Goal: Transaction & Acquisition: Purchase product/service

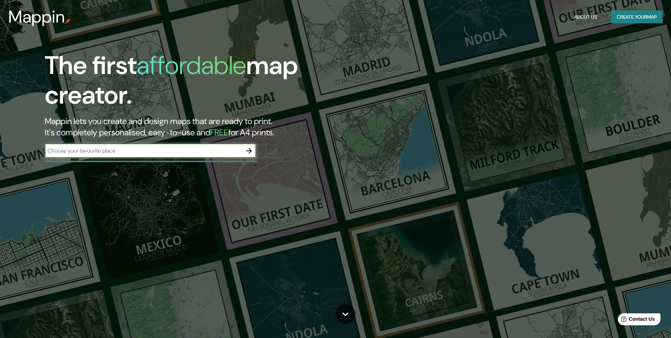
click at [133, 150] on input "text" at bounding box center [143, 150] width 197 height 8
click at [47, 150] on input "raris" at bounding box center [143, 150] width 197 height 8
click at [53, 149] on input "praris" at bounding box center [143, 150] width 197 height 8
type input "[GEOGRAPHIC_DATA]"
click at [249, 150] on icon "button" at bounding box center [249, 150] width 8 height 8
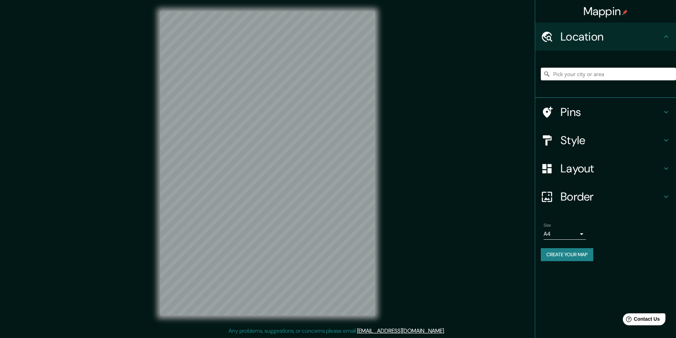
click at [581, 235] on body "Mappin Location Pins Style Layout Border Choose a border. Hint : you can make l…" at bounding box center [338, 169] width 676 height 338
click at [556, 263] on li "A3" at bounding box center [565, 261] width 42 height 13
type input "a4"
click at [562, 73] on input "Pick your city or area" at bounding box center [608, 74] width 135 height 13
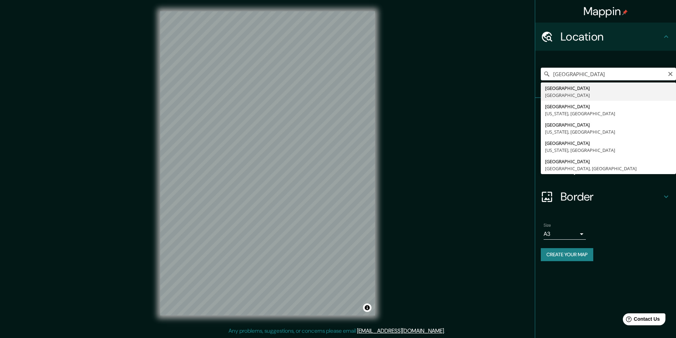
type input "[GEOGRAPHIC_DATA], [GEOGRAPHIC_DATA]"
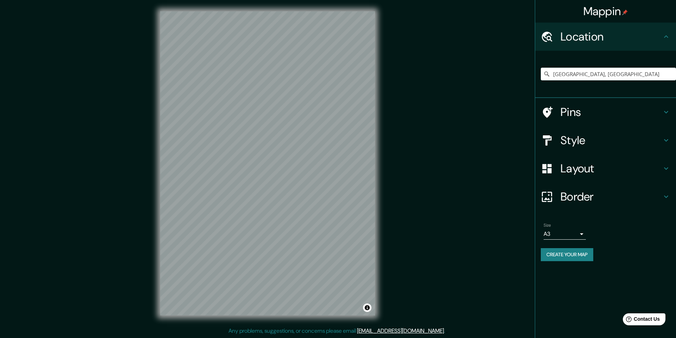
click at [582, 235] on body "Mappin Location [GEOGRAPHIC_DATA], [GEOGRAPHIC_DATA] Pins Style Layout Border C…" at bounding box center [338, 169] width 676 height 338
click at [564, 275] on li "A1 ($2.50)" at bounding box center [565, 274] width 42 height 13
type input "a3"
click at [667, 195] on icon at bounding box center [666, 196] width 8 height 8
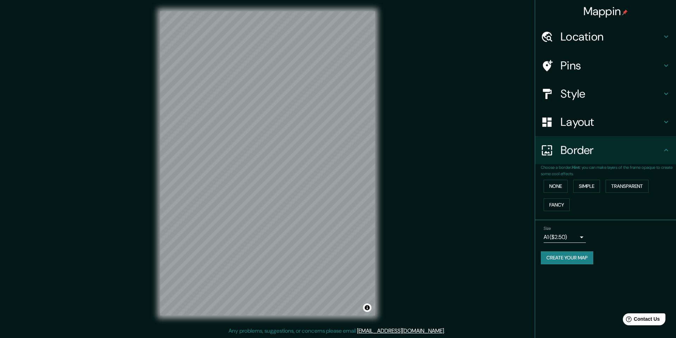
click at [555, 204] on button "Fancy" at bounding box center [557, 204] width 26 height 13
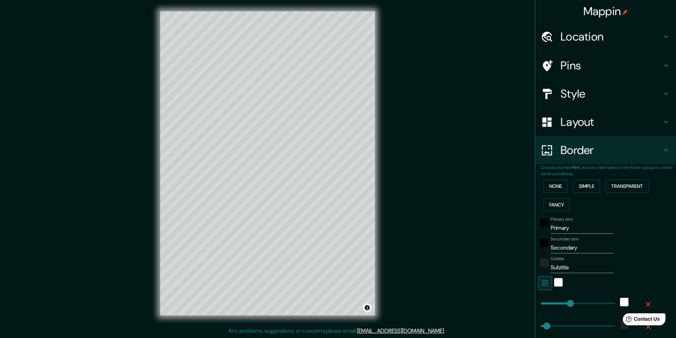
click at [662, 90] on icon at bounding box center [666, 93] width 8 height 8
type input "49"
type input "24"
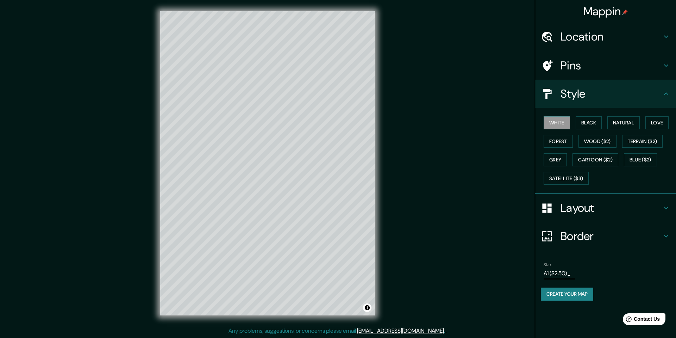
click at [560, 144] on button "Forest" at bounding box center [558, 141] width 29 height 13
click at [641, 142] on button "Terrain ($2)" at bounding box center [642, 141] width 41 height 13
click at [621, 124] on button "Natural" at bounding box center [623, 122] width 32 height 13
click at [556, 122] on button "White" at bounding box center [557, 122] width 26 height 13
click at [590, 123] on button "Black" at bounding box center [589, 122] width 26 height 13
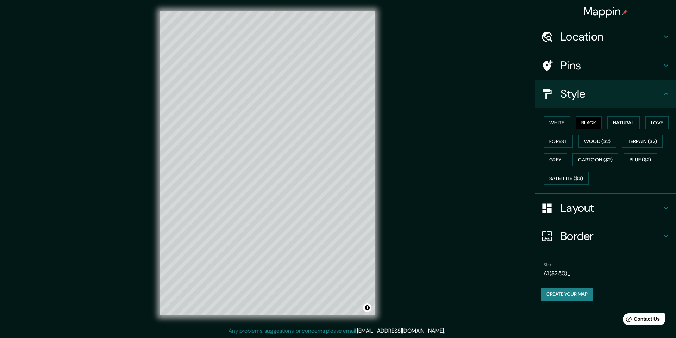
click at [627, 124] on button "Natural" at bounding box center [623, 122] width 32 height 13
click at [661, 122] on button "Love" at bounding box center [656, 122] width 23 height 13
click at [629, 123] on button "Natural" at bounding box center [623, 122] width 32 height 13
click at [571, 276] on body "Mappin Location [GEOGRAPHIC_DATA], [GEOGRAPHIC_DATA] Pins Style White Black Nat…" at bounding box center [338, 169] width 676 height 338
click at [567, 314] on li "A1 ($2.50)" at bounding box center [559, 313] width 35 height 13
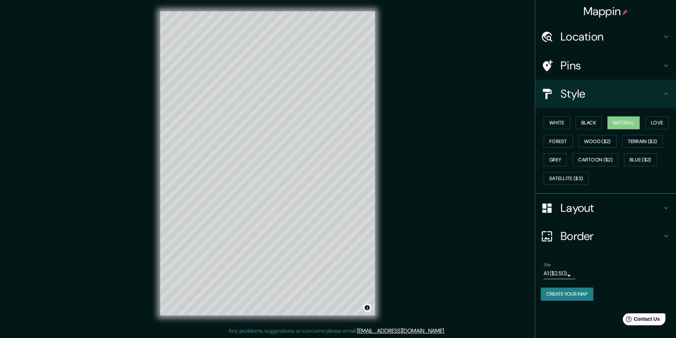
click at [625, 263] on div "Size A1 ($2.50) a3" at bounding box center [606, 270] width 130 height 23
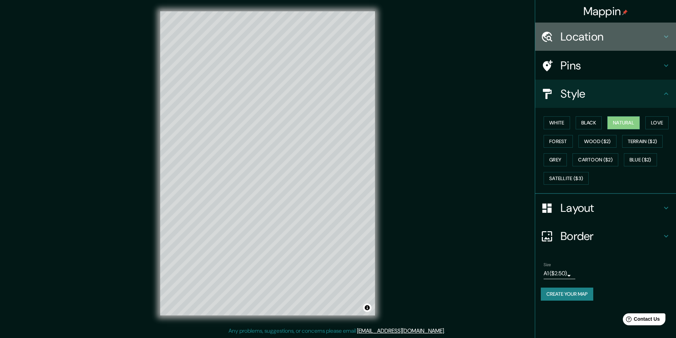
click at [667, 37] on icon at bounding box center [666, 37] width 4 height 2
type input "49"
type input "24"
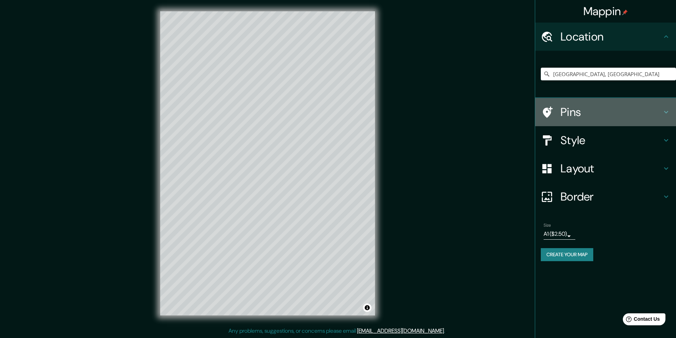
click at [576, 109] on h4 "Pins" at bounding box center [611, 112] width 101 height 14
type input "49"
type input "24"
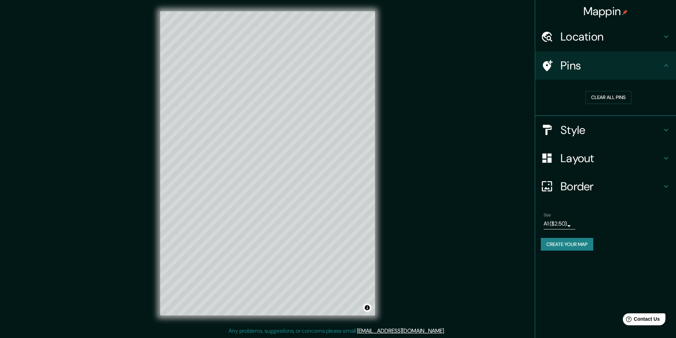
click at [597, 128] on h4 "Style" at bounding box center [611, 130] width 101 height 14
type input "49"
type input "24"
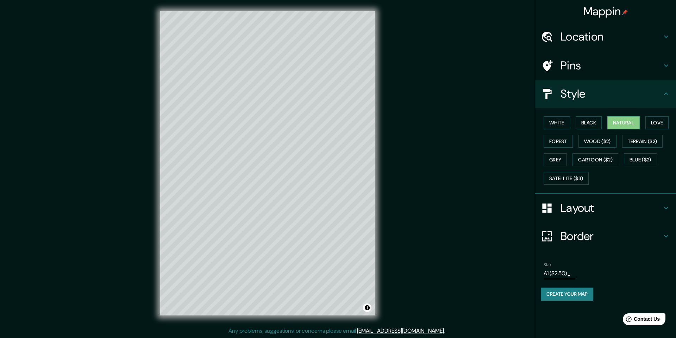
click at [600, 160] on button "Cartoon ($2)" at bounding box center [596, 159] width 46 height 13
click at [641, 160] on button "Blue ($2)" at bounding box center [640, 159] width 33 height 13
click at [553, 158] on button "Grey" at bounding box center [555, 159] width 23 height 13
click at [562, 139] on button "Forest" at bounding box center [558, 141] width 29 height 13
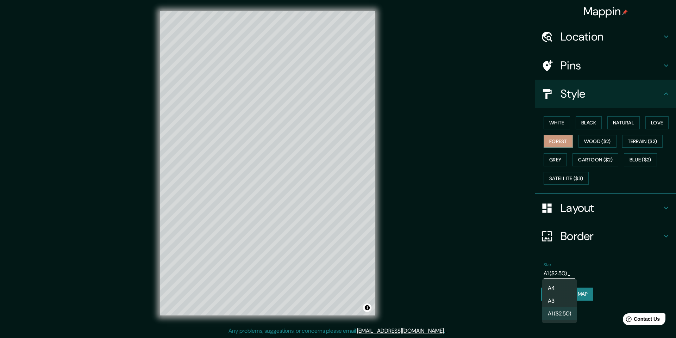
click at [570, 277] on body "Mappin Location [GEOGRAPHIC_DATA], [GEOGRAPHIC_DATA] Pins Style White Black Nat…" at bounding box center [338, 169] width 676 height 338
click at [552, 299] on li "A3" at bounding box center [559, 300] width 35 height 13
type input "a4"
click at [622, 125] on button "Natural" at bounding box center [623, 122] width 32 height 13
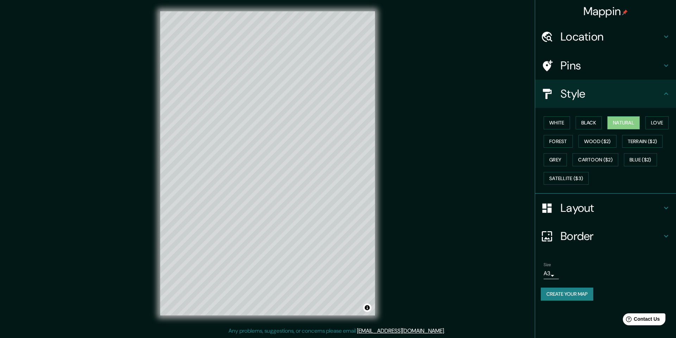
click at [597, 39] on h4 "Location" at bounding box center [611, 37] width 101 height 14
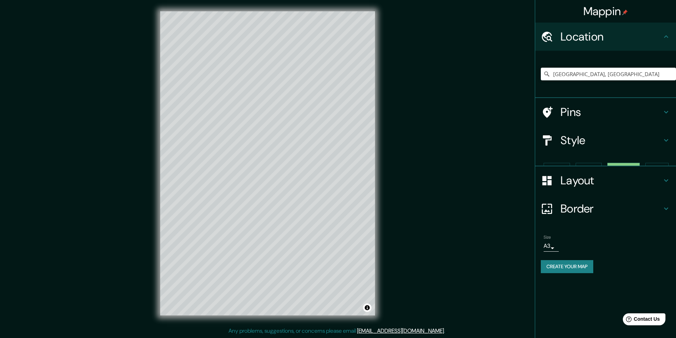
type input "49"
type input "24"
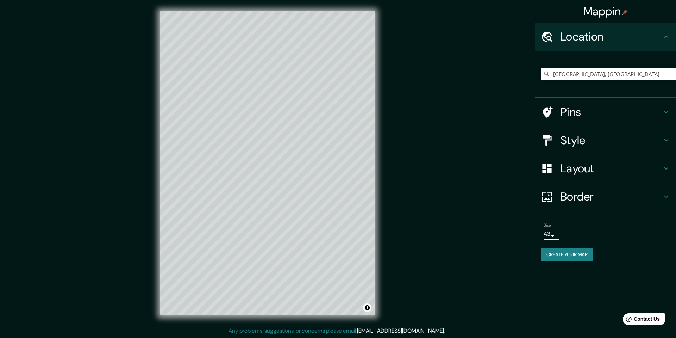
click at [580, 110] on h4 "Pins" at bounding box center [611, 112] width 101 height 14
type input "49"
type input "24"
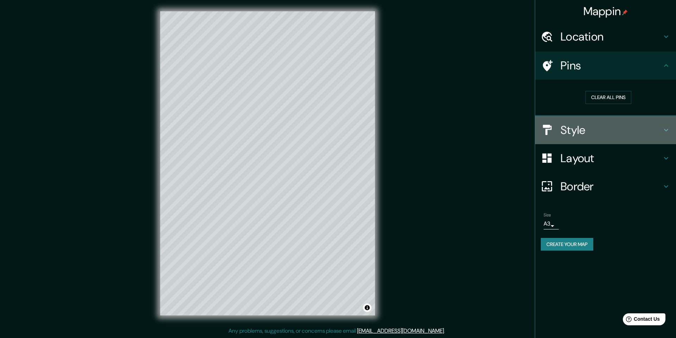
click at [577, 130] on h4 "Style" at bounding box center [611, 130] width 101 height 14
type input "49"
type input "24"
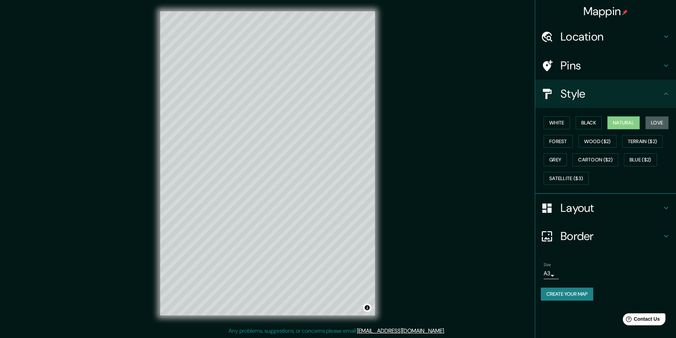
click at [656, 121] on button "Love" at bounding box center [656, 122] width 23 height 13
click at [555, 139] on button "Forest" at bounding box center [558, 141] width 29 height 13
click at [555, 161] on button "Grey" at bounding box center [555, 159] width 23 height 13
click at [572, 179] on button "Satellite ($3)" at bounding box center [566, 178] width 45 height 13
click at [556, 141] on button "Forest" at bounding box center [558, 141] width 29 height 13
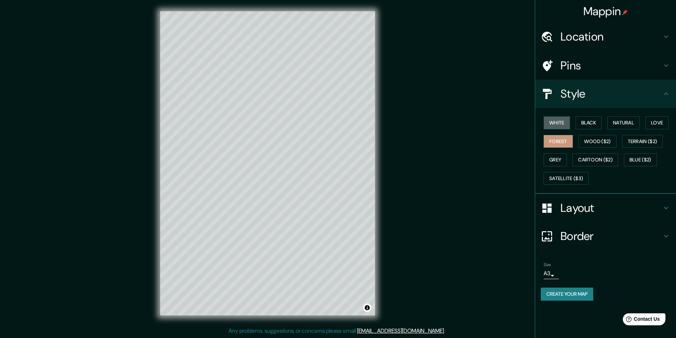
click at [559, 122] on button "White" at bounding box center [557, 122] width 26 height 13
click at [559, 161] on button "Grey" at bounding box center [555, 159] width 23 height 13
click at [558, 122] on button "White" at bounding box center [557, 122] width 26 height 13
click at [593, 123] on button "Black" at bounding box center [589, 122] width 26 height 13
click at [635, 123] on button "Natural" at bounding box center [623, 122] width 32 height 13
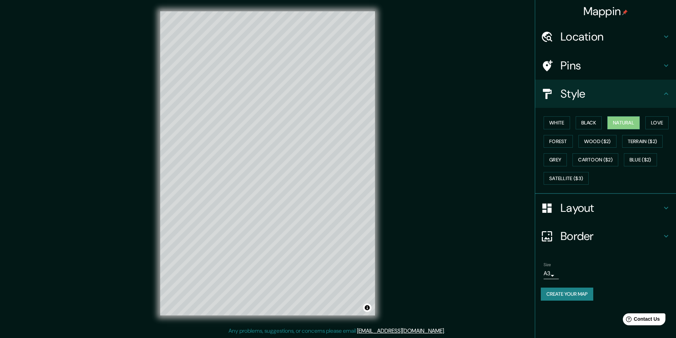
click at [666, 206] on icon at bounding box center [666, 208] width 8 height 8
type input "49"
type input "24"
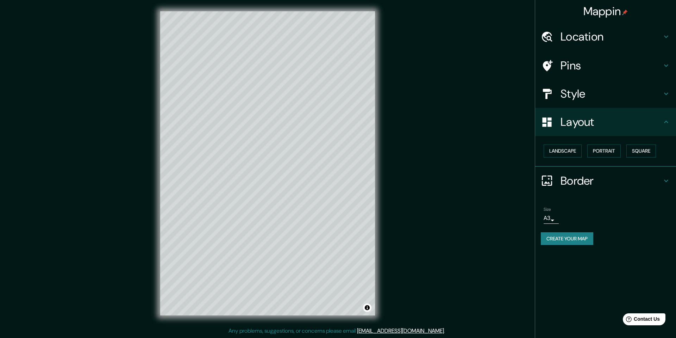
click at [571, 151] on button "Landscape" at bounding box center [563, 150] width 38 height 13
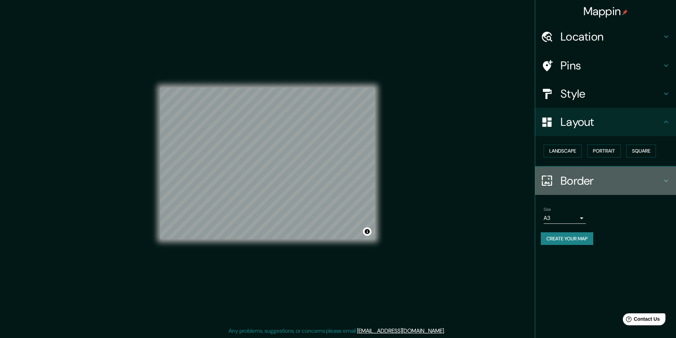
click at [573, 177] on h4 "Border" at bounding box center [611, 181] width 101 height 14
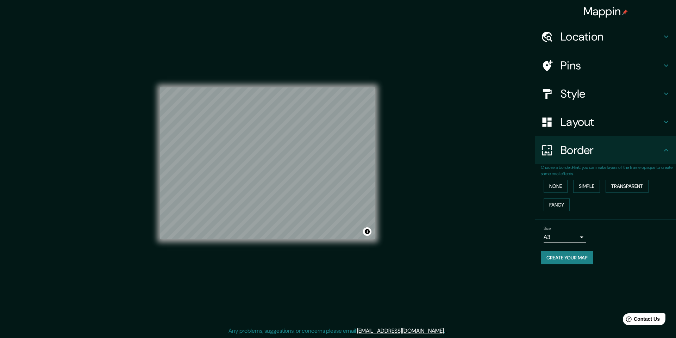
click at [554, 204] on button "Fancy" at bounding box center [557, 204] width 26 height 13
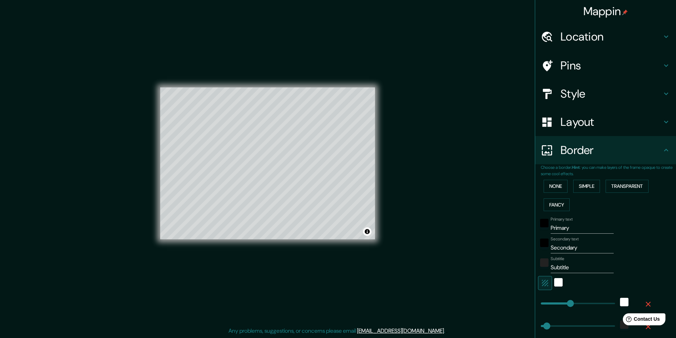
click at [553, 186] on button "None" at bounding box center [556, 186] width 24 height 13
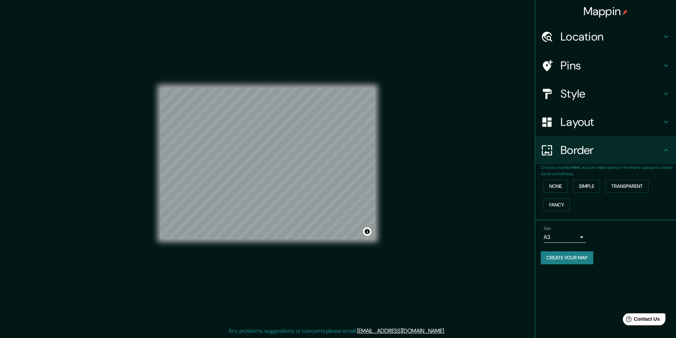
click at [590, 183] on button "Simple" at bounding box center [586, 186] width 27 height 13
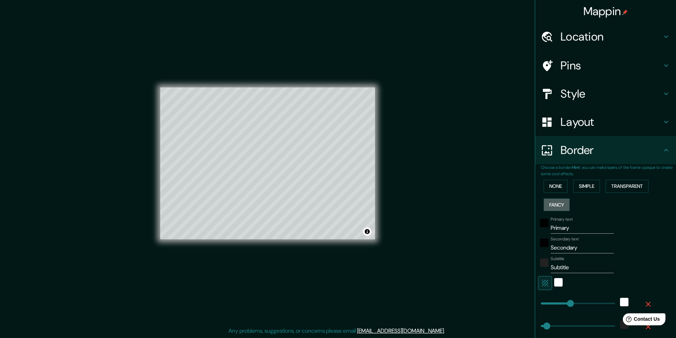
click at [555, 205] on button "Fancy" at bounding box center [557, 204] width 26 height 13
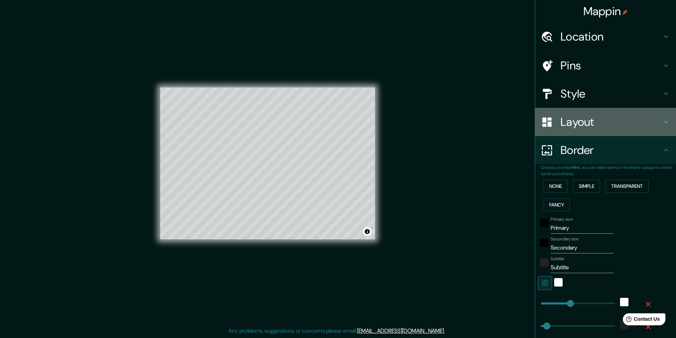
click at [575, 123] on h4 "Layout" at bounding box center [611, 122] width 101 height 14
type input "49"
type input "24"
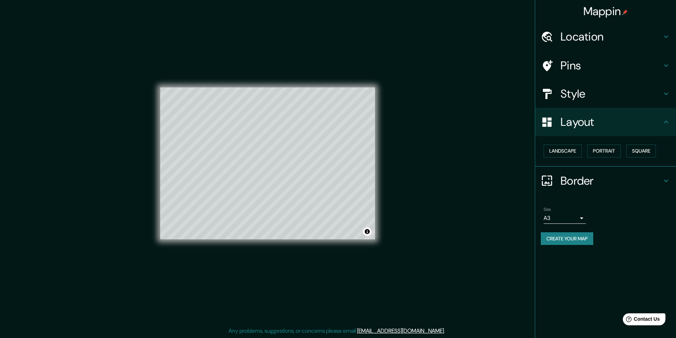
click at [646, 152] on button "Square" at bounding box center [641, 150] width 30 height 13
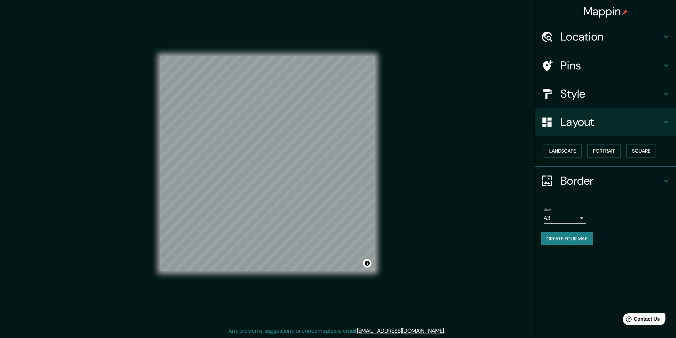
click at [569, 149] on button "Landscape" at bounding box center [563, 150] width 38 height 13
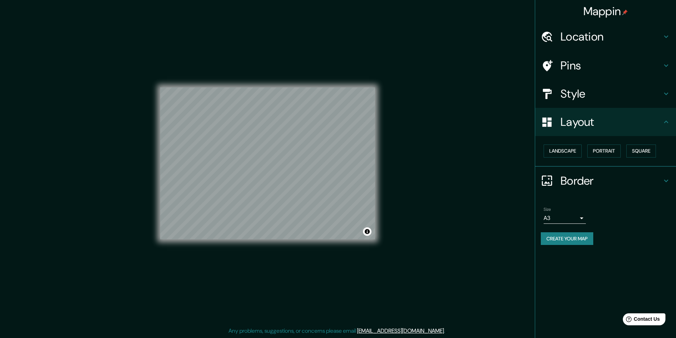
click at [576, 179] on h4 "Border" at bounding box center [611, 181] width 101 height 14
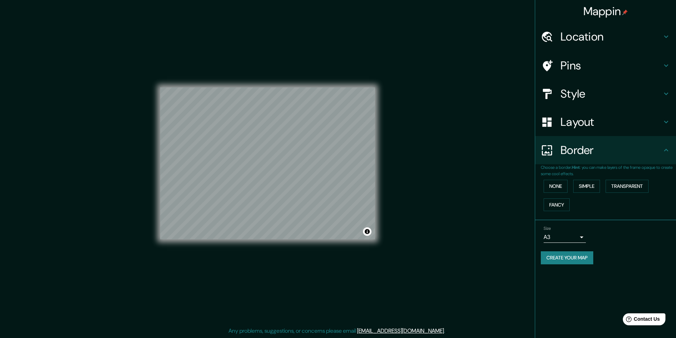
click at [559, 202] on button "Fancy" at bounding box center [557, 204] width 26 height 13
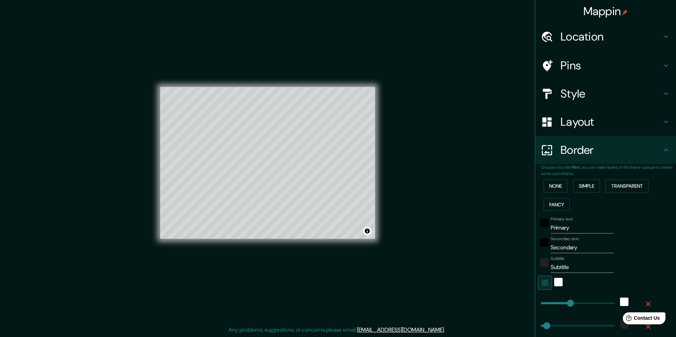
click at [582, 38] on h4 "Location" at bounding box center [611, 37] width 101 height 14
type input "49"
type input "24"
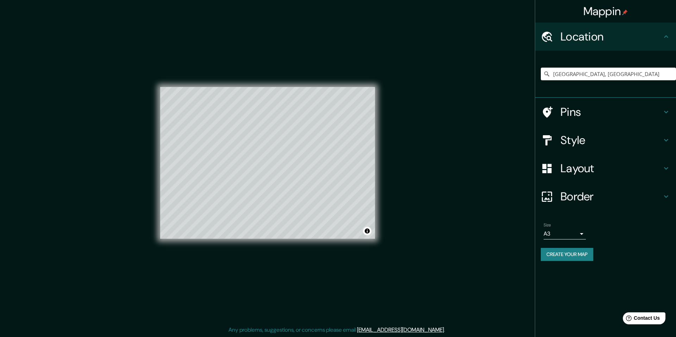
click at [572, 111] on h4 "Pins" at bounding box center [611, 112] width 101 height 14
type input "49"
type input "24"
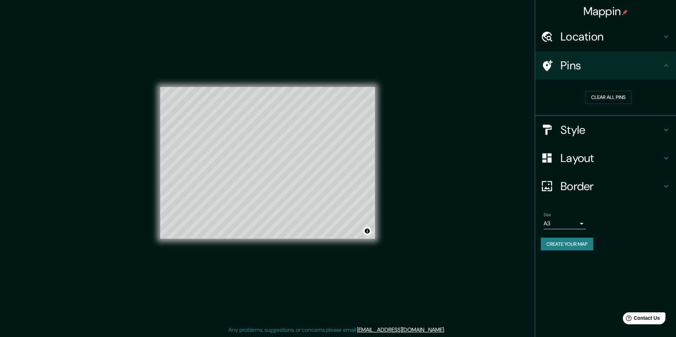
click at [575, 129] on h4 "Style" at bounding box center [611, 130] width 101 height 14
type input "49"
type input "24"
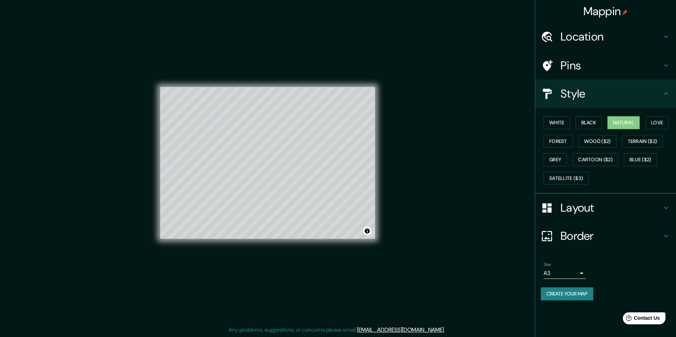
click at [560, 122] on button "White" at bounding box center [557, 122] width 26 height 13
click at [591, 124] on button "Black" at bounding box center [589, 122] width 26 height 13
click at [617, 124] on button "Natural" at bounding box center [623, 122] width 32 height 13
click at [663, 122] on button "Love" at bounding box center [656, 122] width 23 height 13
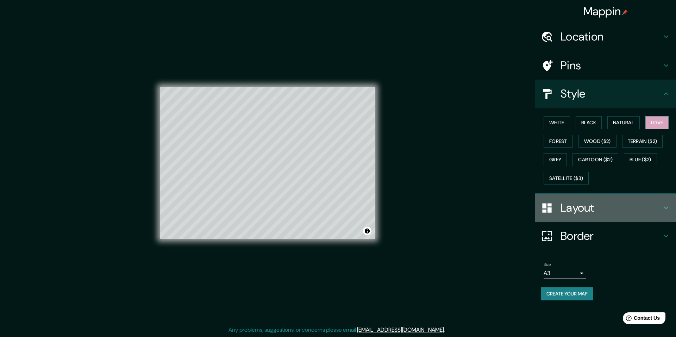
click at [666, 203] on div "Layout" at bounding box center [605, 208] width 141 height 28
type input "49"
type input "24"
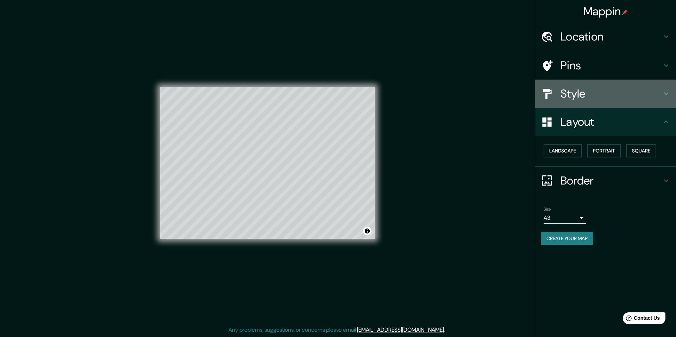
click at [665, 94] on icon at bounding box center [666, 93] width 8 height 8
type input "49"
type input "24"
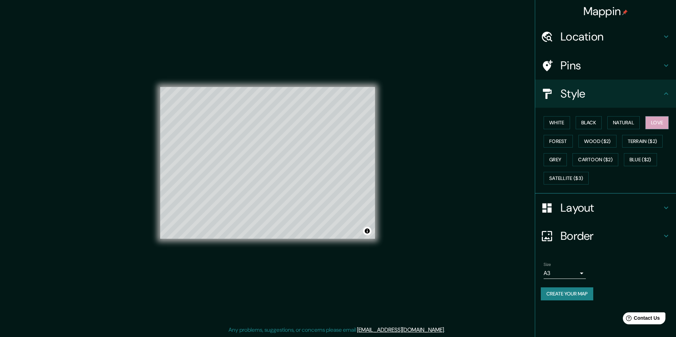
click at [665, 65] on icon at bounding box center [666, 65] width 4 height 2
type input "49"
type input "24"
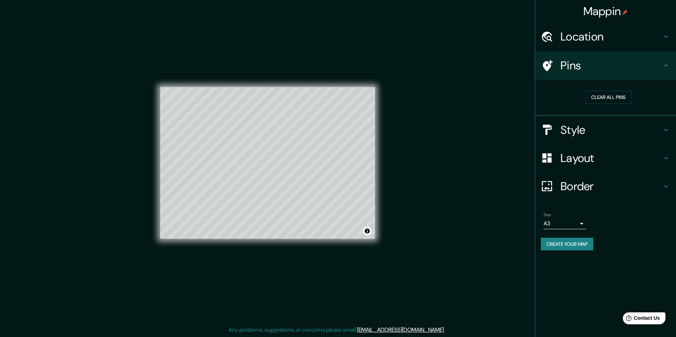
click at [665, 38] on icon at bounding box center [666, 36] width 8 height 8
type input "49"
type input "24"
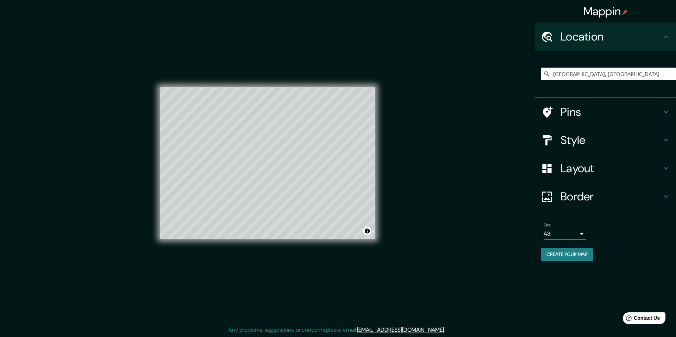
click at [665, 194] on icon at bounding box center [666, 196] width 8 height 8
type input "49"
type input "24"
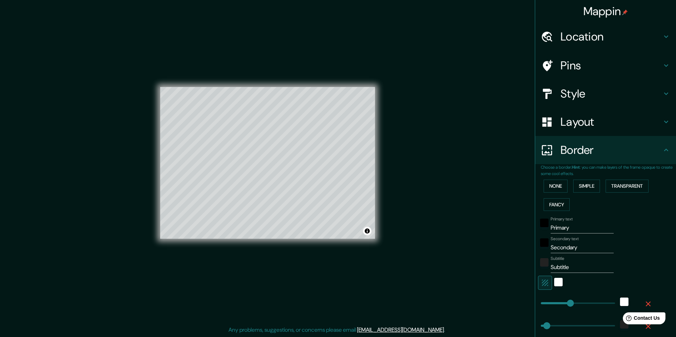
click at [556, 185] on button "None" at bounding box center [556, 186] width 24 height 13
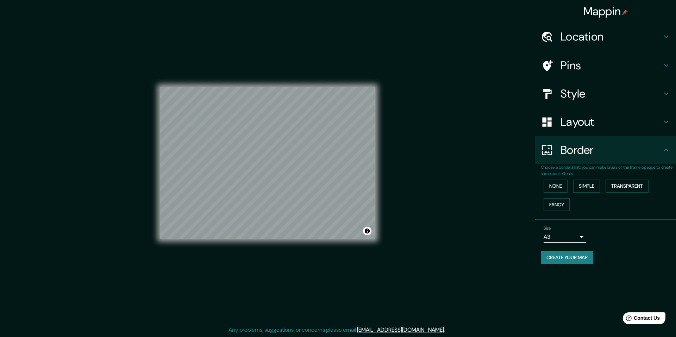
click at [560, 205] on button "Fancy" at bounding box center [557, 204] width 26 height 13
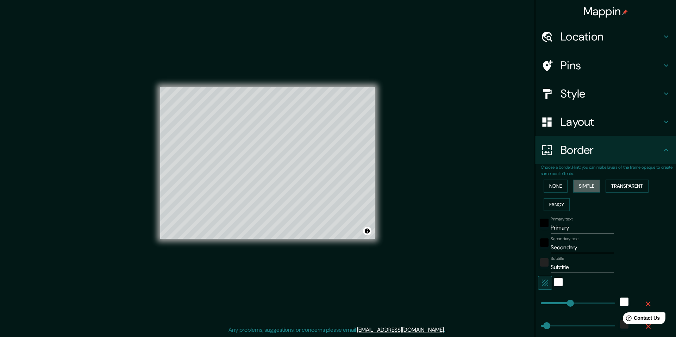
click at [587, 184] on button "Simple" at bounding box center [586, 186] width 27 height 13
click at [547, 206] on button "Fancy" at bounding box center [557, 204] width 26 height 13
click at [542, 283] on icon "button" at bounding box center [545, 283] width 8 height 8
type input "49"
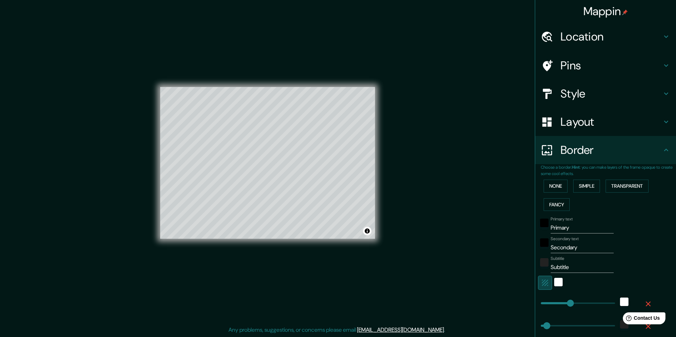
type input "24"
click at [542, 283] on icon "button" at bounding box center [545, 283] width 8 height 8
type input "49"
type input "24"
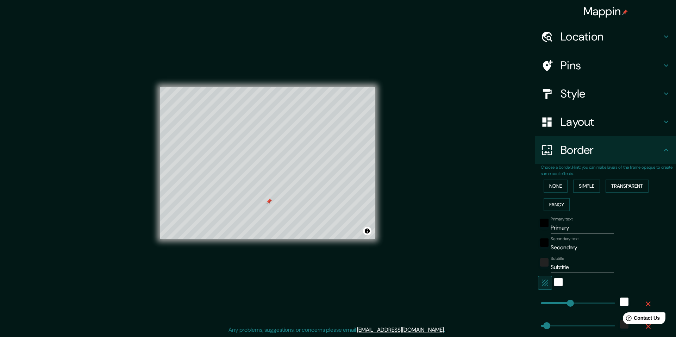
click at [267, 203] on div at bounding box center [269, 202] width 6 height 6
drag, startPoint x: 270, startPoint y: 190, endPoint x: 275, endPoint y: 175, distance: 15.7
click at [275, 175] on div at bounding box center [275, 176] width 6 height 6
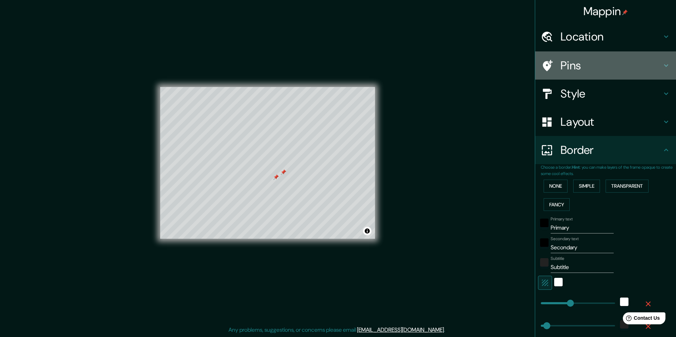
click at [663, 62] on icon at bounding box center [666, 65] width 8 height 8
type input "49"
type input "24"
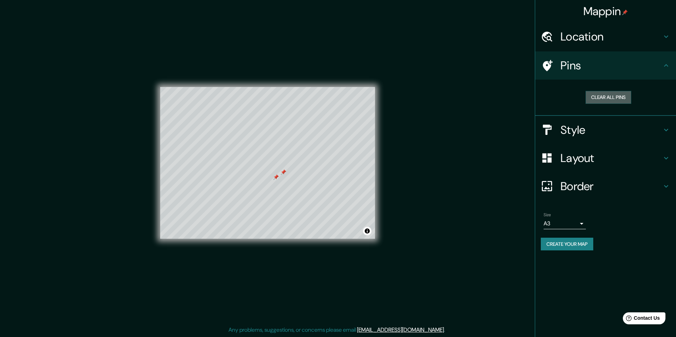
click at [617, 97] on button "Clear all pins" at bounding box center [609, 97] width 46 height 13
click at [667, 131] on icon at bounding box center [666, 130] width 8 height 8
type input "49"
type input "24"
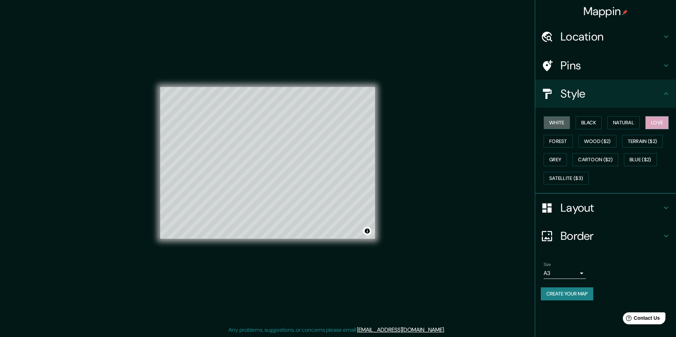
click at [556, 120] on button "White" at bounding box center [557, 122] width 26 height 13
click at [629, 122] on button "Natural" at bounding box center [623, 122] width 32 height 13
click at [656, 125] on button "Love" at bounding box center [656, 122] width 23 height 13
click at [619, 124] on button "Natural" at bounding box center [623, 122] width 32 height 13
click at [658, 124] on button "Love" at bounding box center [656, 122] width 23 height 13
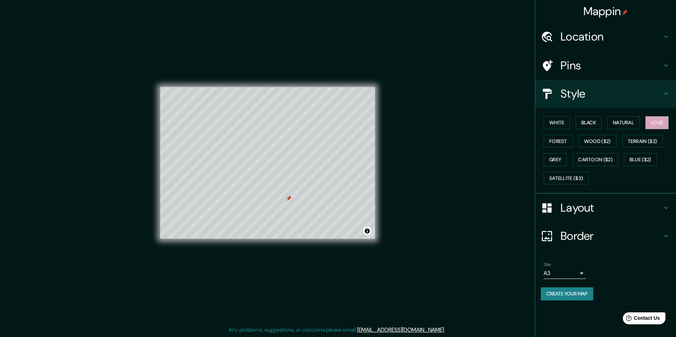
click at [560, 141] on button "Forest" at bounding box center [558, 141] width 29 height 13
click at [660, 66] on h4 "Pins" at bounding box center [611, 65] width 101 height 14
type input "49"
type input "24"
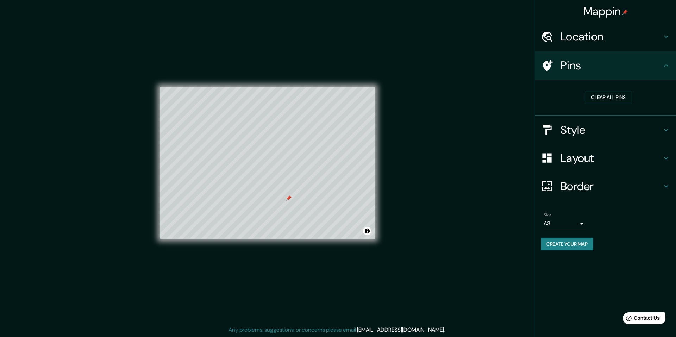
click at [598, 99] on button "Clear all pins" at bounding box center [609, 97] width 46 height 13
click at [666, 128] on icon at bounding box center [666, 130] width 8 height 8
type input "49"
type input "24"
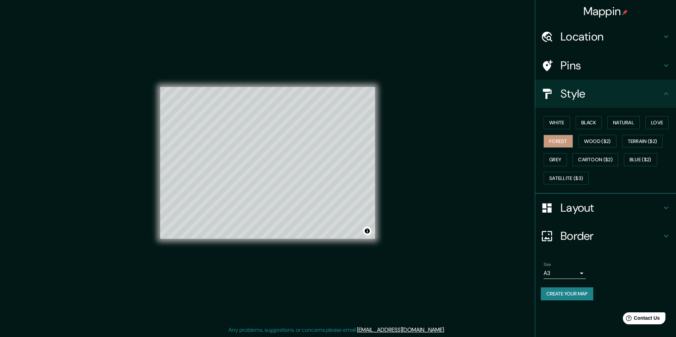
click at [592, 123] on button "Black" at bounding box center [589, 122] width 26 height 13
click at [625, 122] on button "Natural" at bounding box center [623, 122] width 32 height 13
click at [657, 125] on button "Love" at bounding box center [656, 122] width 23 height 13
click at [563, 142] on button "Forest" at bounding box center [558, 141] width 29 height 13
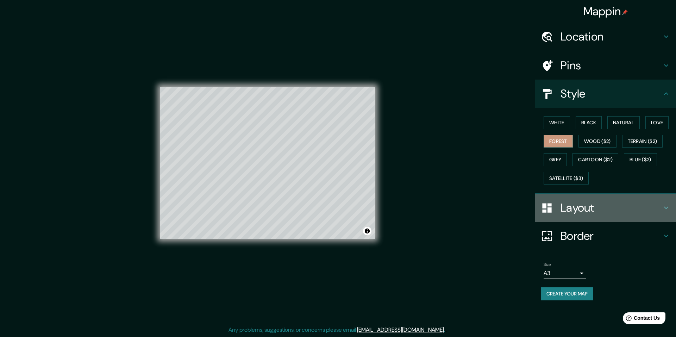
click at [666, 207] on icon at bounding box center [666, 208] width 8 height 8
type input "49"
type input "24"
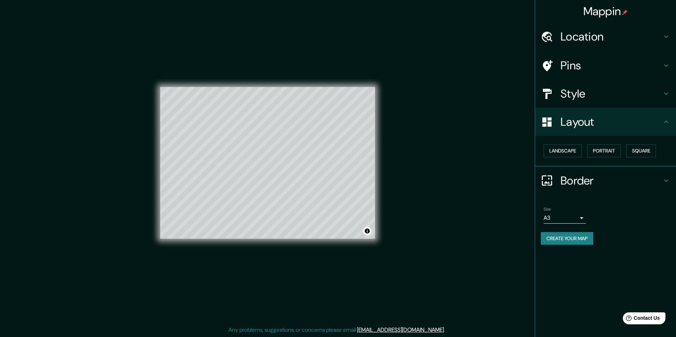
click at [668, 94] on icon at bounding box center [666, 93] width 8 height 8
type input "49"
type input "24"
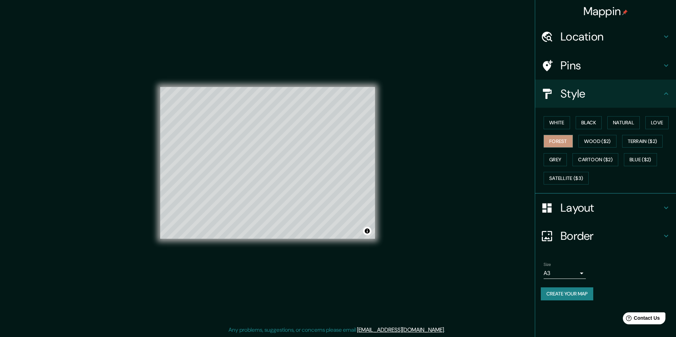
click at [562, 176] on button "Satellite ($3)" at bounding box center [566, 178] width 45 height 13
click at [559, 160] on button "Grey" at bounding box center [555, 159] width 23 height 13
click at [562, 122] on button "White" at bounding box center [557, 122] width 26 height 13
click at [592, 122] on button "Black" at bounding box center [589, 122] width 26 height 13
click at [630, 122] on button "Natural" at bounding box center [623, 122] width 32 height 13
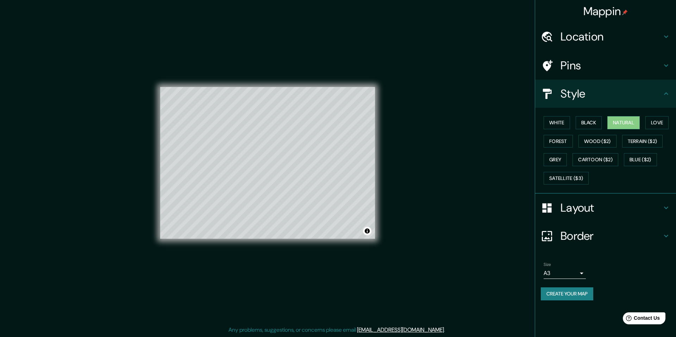
click at [663, 121] on button "Love" at bounding box center [656, 122] width 23 height 13
click at [564, 139] on button "Forest" at bounding box center [558, 141] width 29 height 13
click at [594, 141] on button "Wood ($2)" at bounding box center [598, 141] width 38 height 13
click at [552, 159] on button "Grey" at bounding box center [555, 159] width 23 height 13
click at [594, 122] on button "Black" at bounding box center [589, 122] width 26 height 13
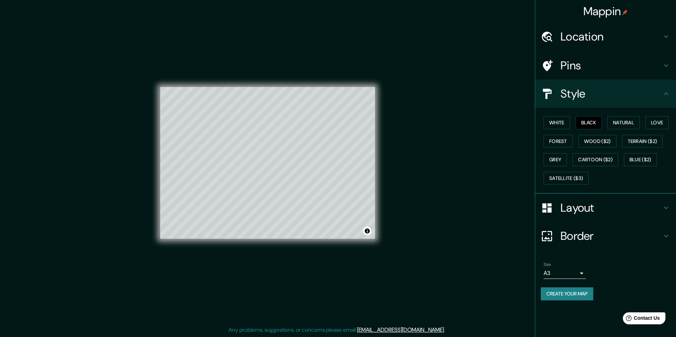
click at [582, 38] on h4 "Location" at bounding box center [611, 37] width 101 height 14
type input "49"
type input "24"
